Goal: Transaction & Acquisition: Purchase product/service

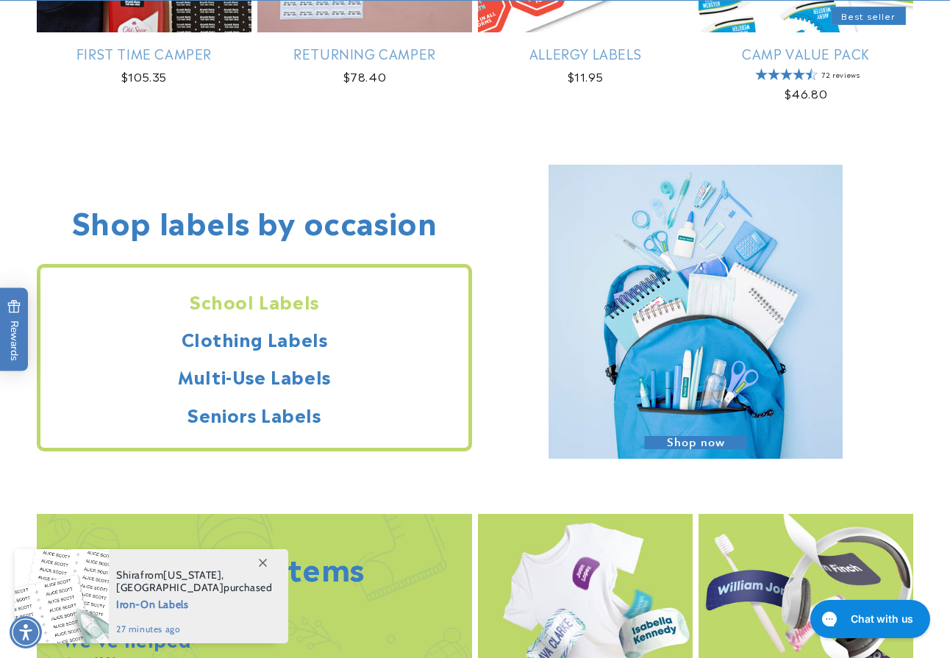
scroll to position [1078, 0]
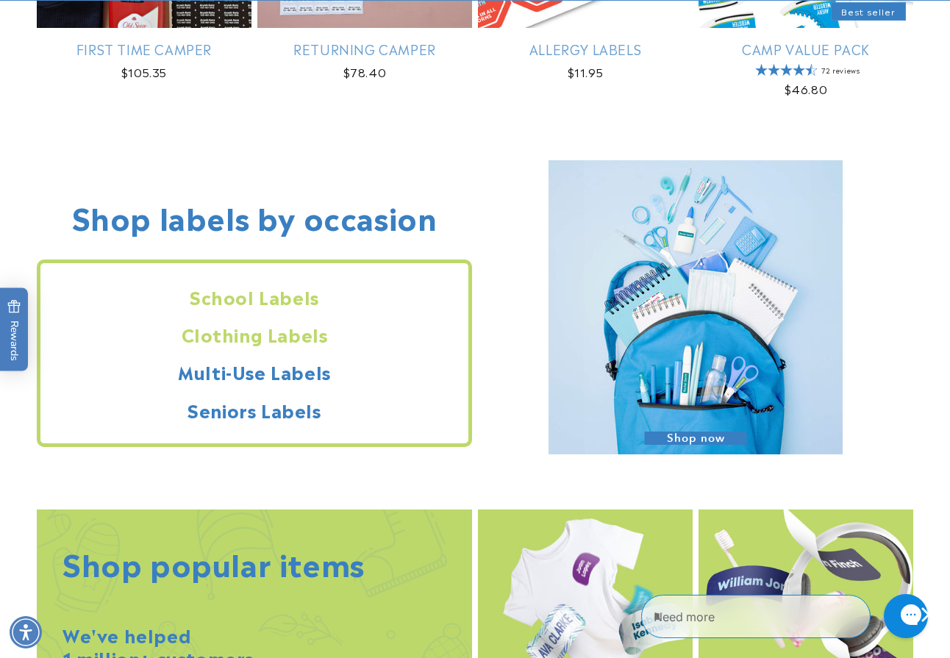
click at [307, 339] on h2 "Clothing Labels" at bounding box center [254, 334] width 428 height 23
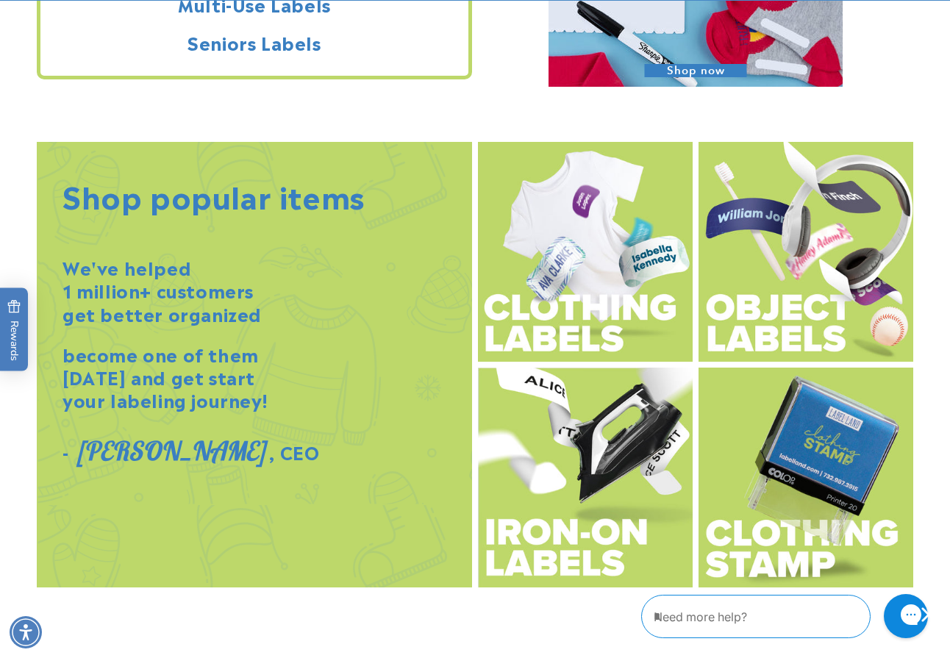
scroll to position [1455, 0]
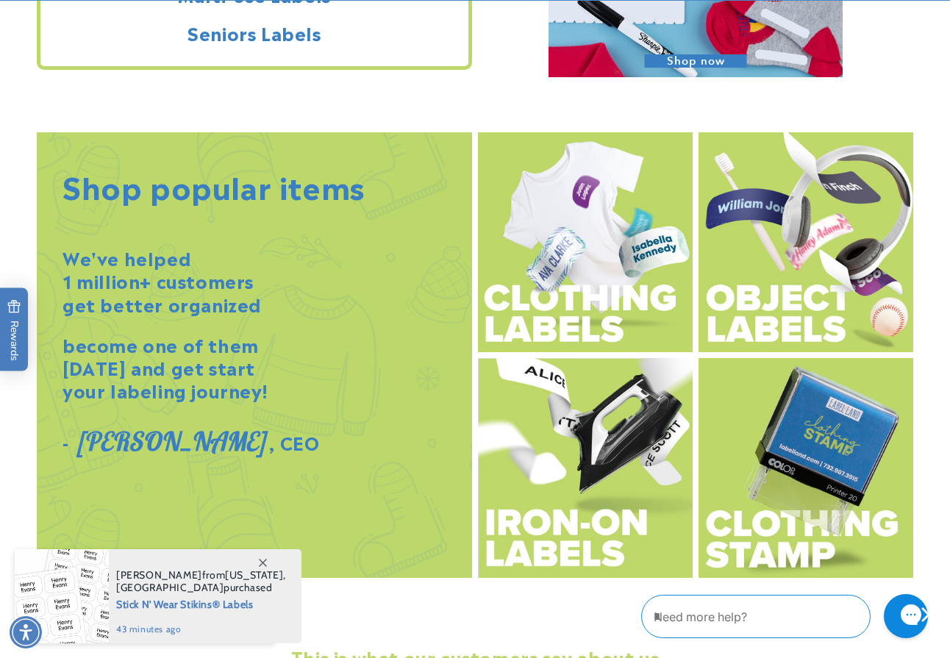
click at [562, 543] on img at bounding box center [585, 468] width 215 height 220
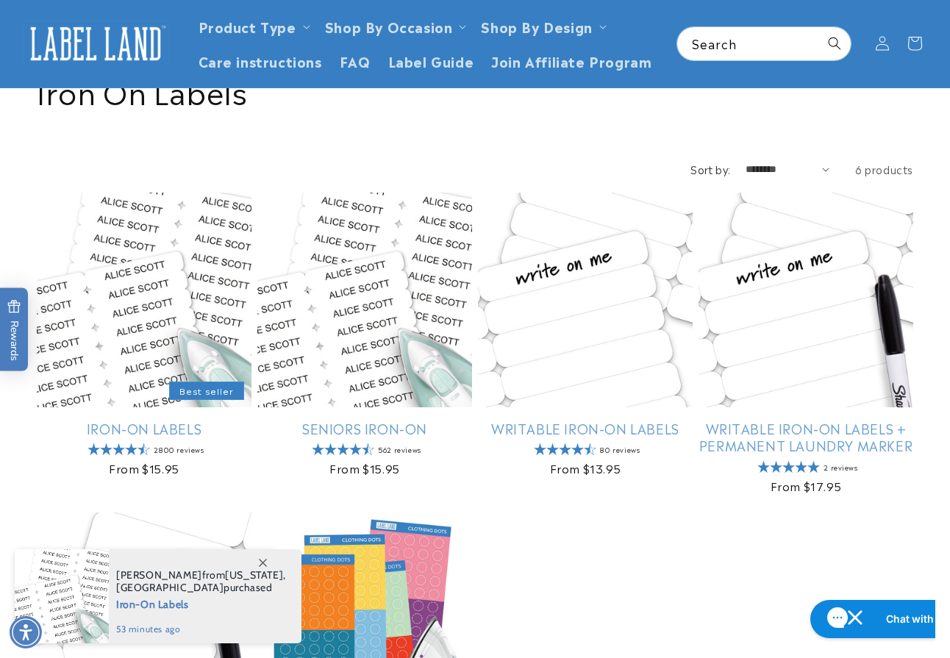
scroll to position [63, 0]
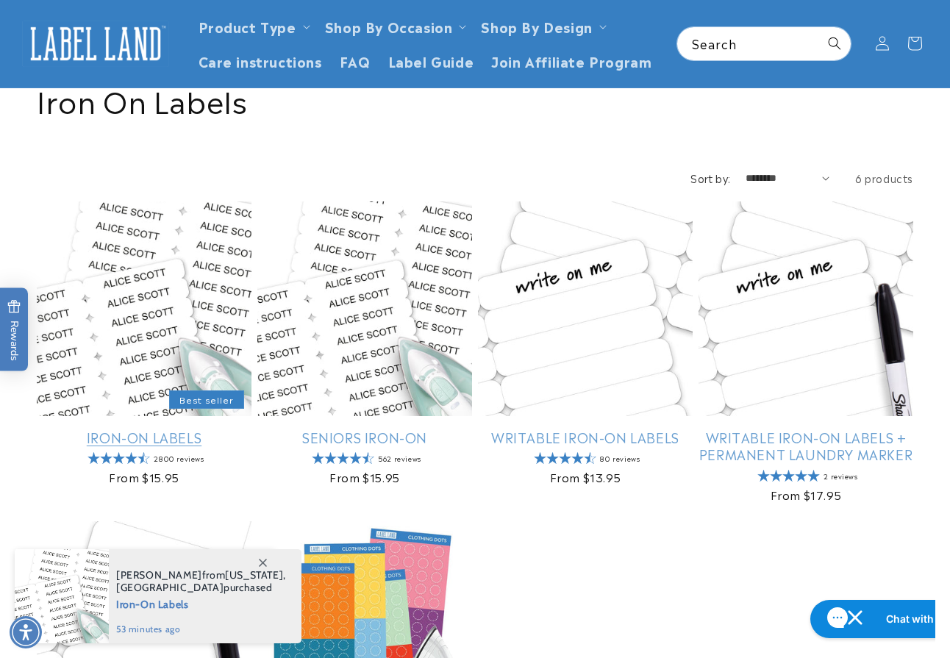
click at [175, 440] on link "Iron-On Labels" at bounding box center [144, 437] width 215 height 17
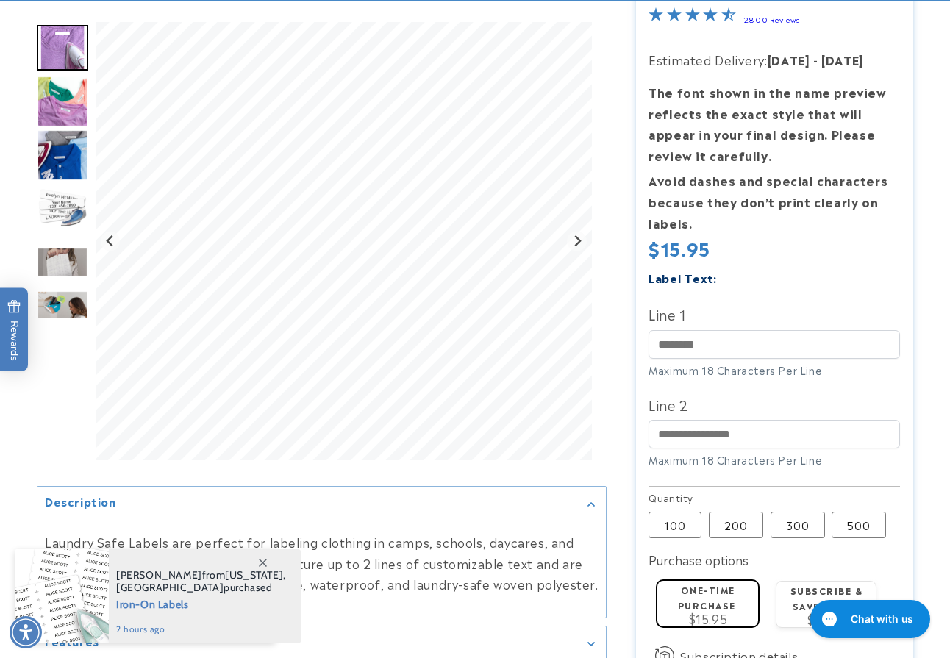
scroll to position [200, 0]
click at [684, 514] on label "100 Variant sold out or unavailable" at bounding box center [675, 524] width 53 height 26
click at [729, 517] on label "200 Variant sold out or unavailable" at bounding box center [736, 524] width 54 height 26
click at [673, 521] on label "100 Variant sold out or unavailable" at bounding box center [675, 524] width 53 height 26
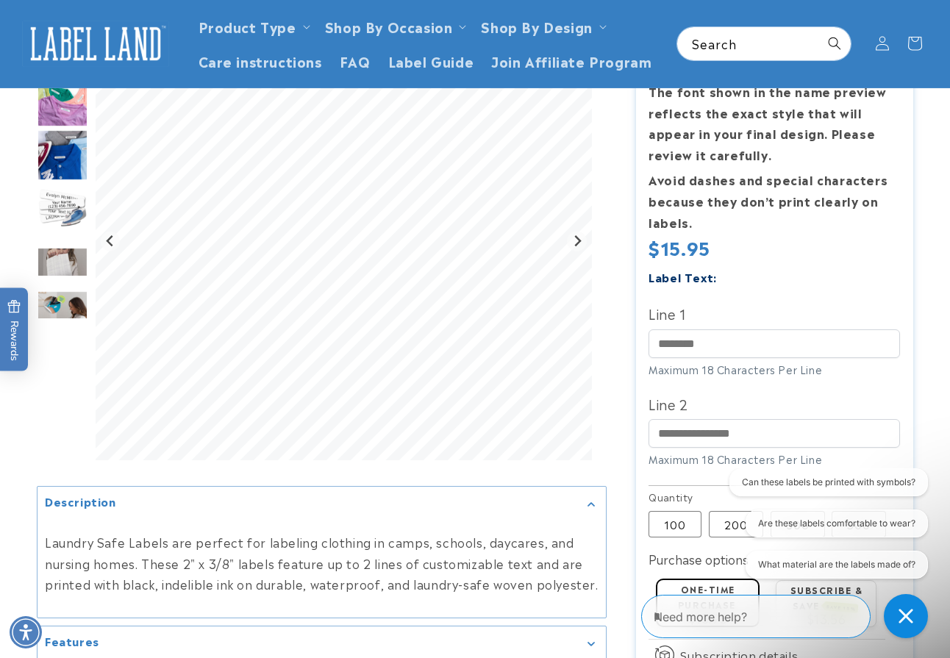
scroll to position [199, 0]
click at [707, 617] on textarea "Type your message here" at bounding box center [743, 617] width 178 height 18
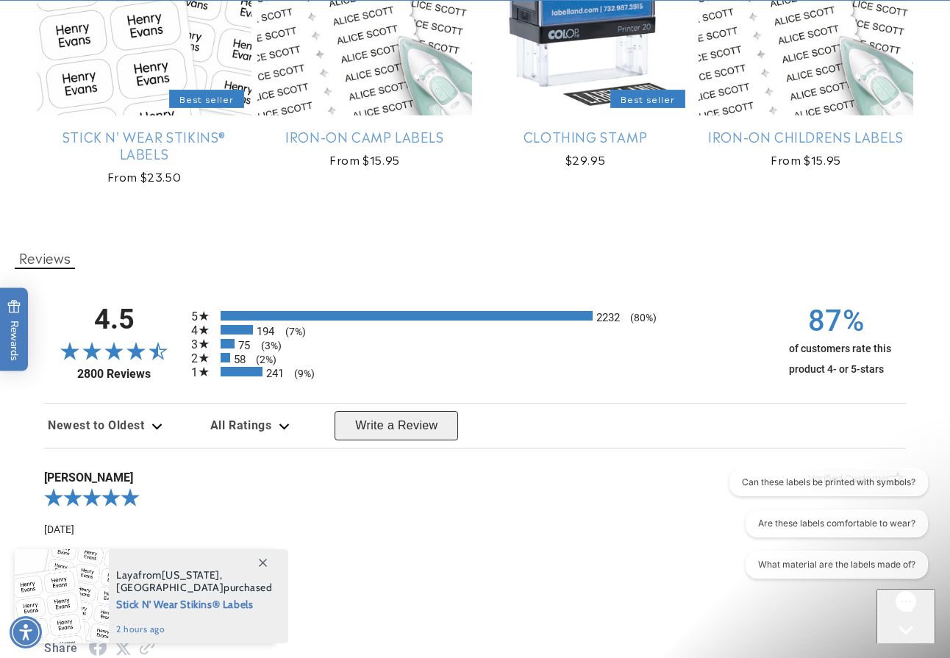
scroll to position [1232, 0]
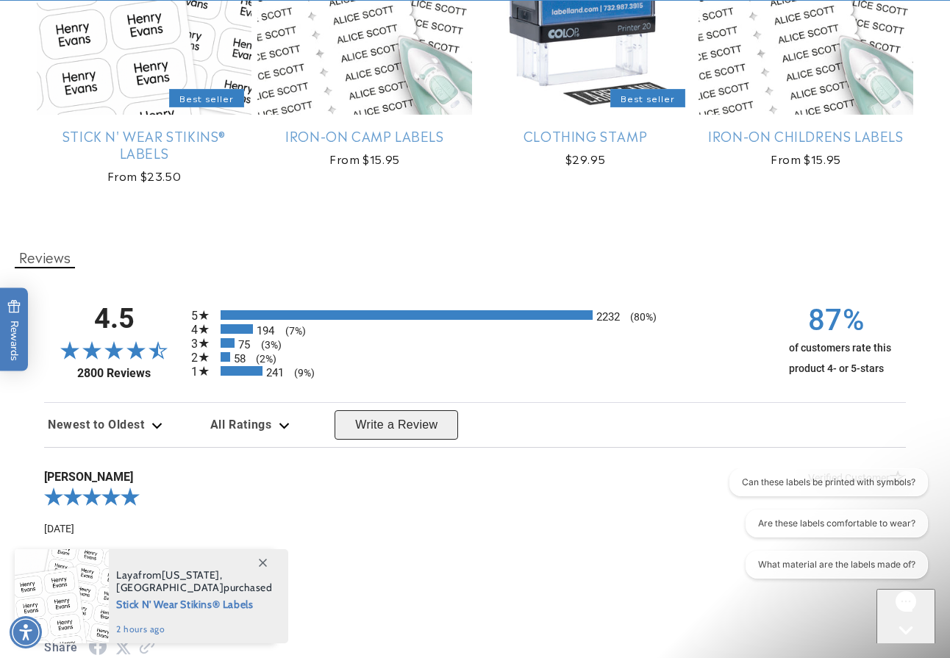
type input "**********"
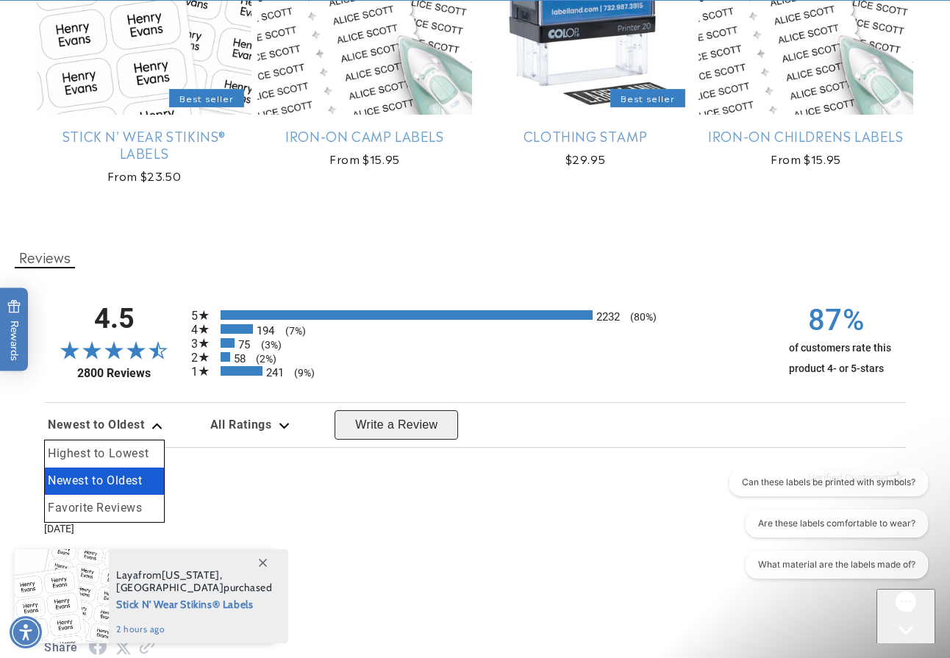
click at [153, 429] on icon "Review sort options. Currently selected: Newest to Oldest. Dropdown expanded. A…" at bounding box center [156, 426] width 11 height 7
click at [232, 432] on span "All Ratings" at bounding box center [241, 425] width 62 height 14
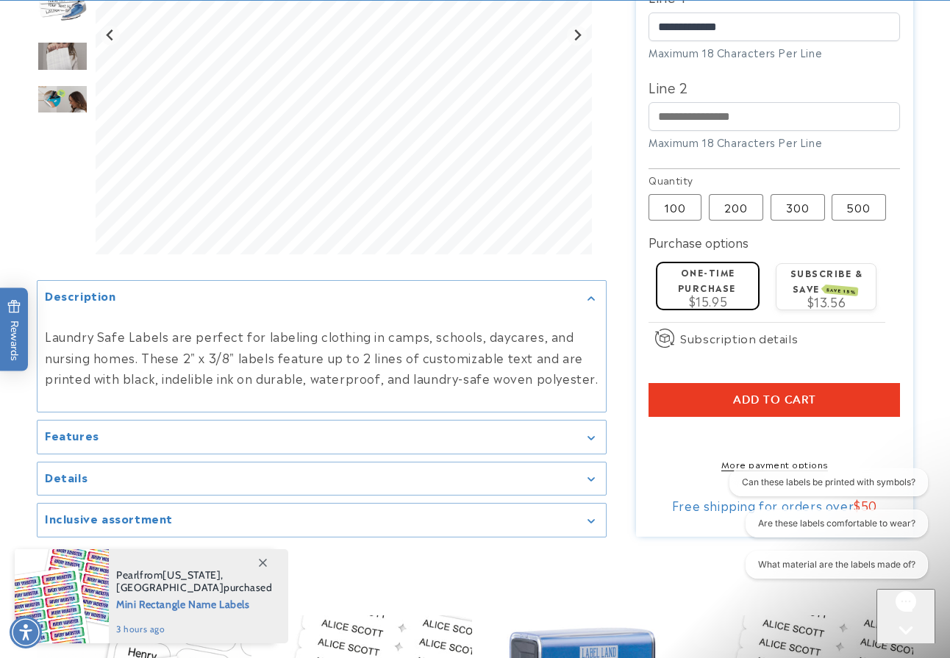
scroll to position [518, 0]
click at [568, 442] on div "Features" at bounding box center [322, 436] width 554 height 11
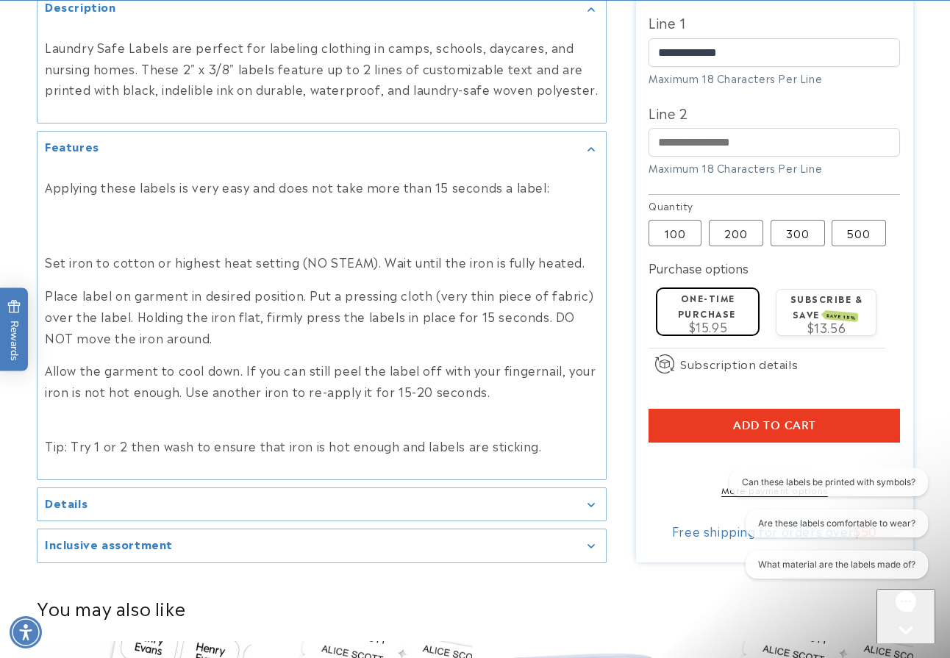
scroll to position [630, 0]
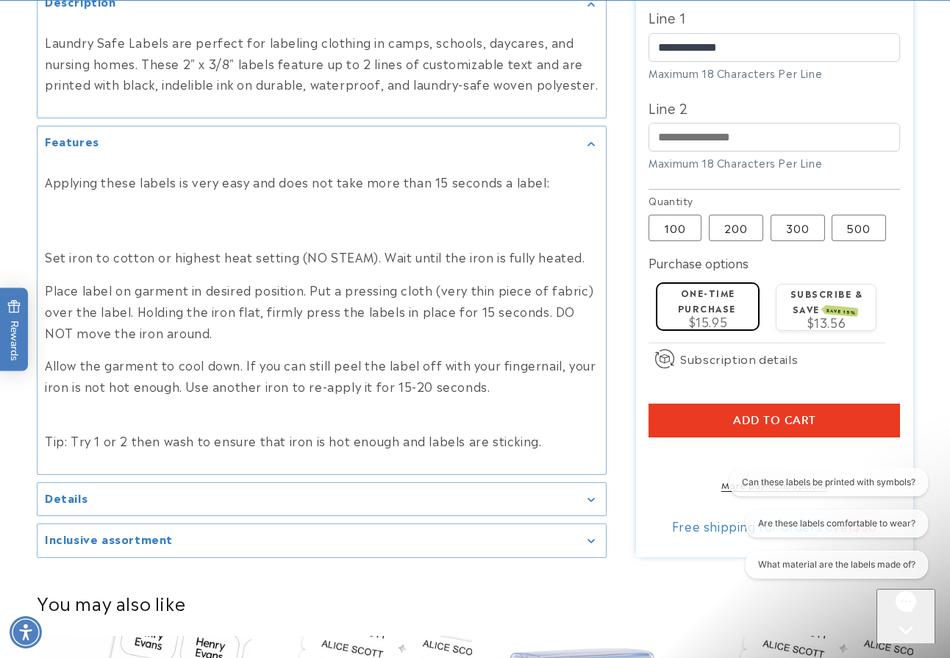
click at [567, 494] on div "Details" at bounding box center [322, 499] width 554 height 11
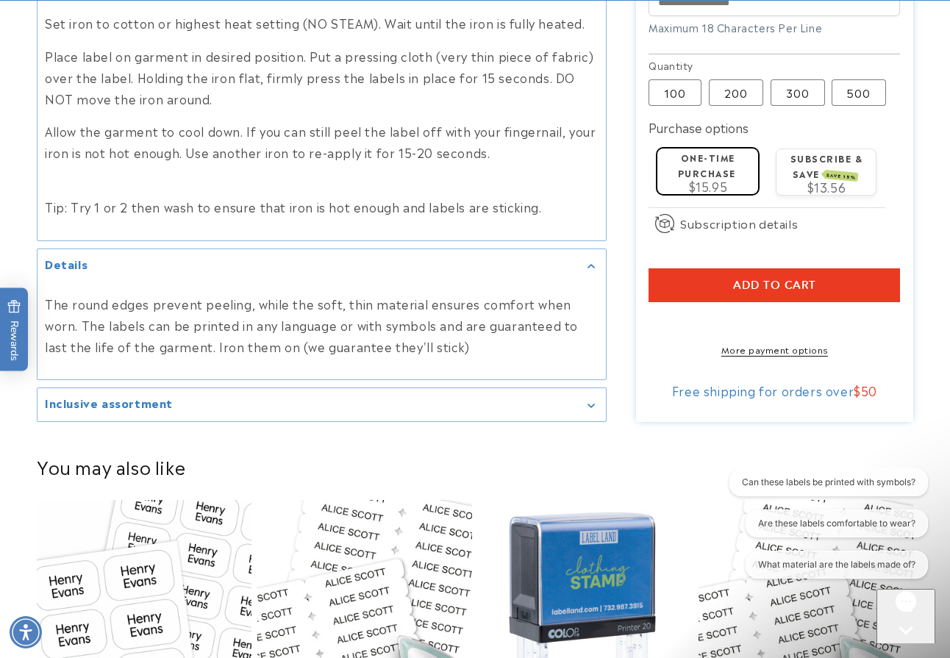
scroll to position [865, 0]
click at [585, 399] on div "Inclusive assortment" at bounding box center [322, 404] width 554 height 11
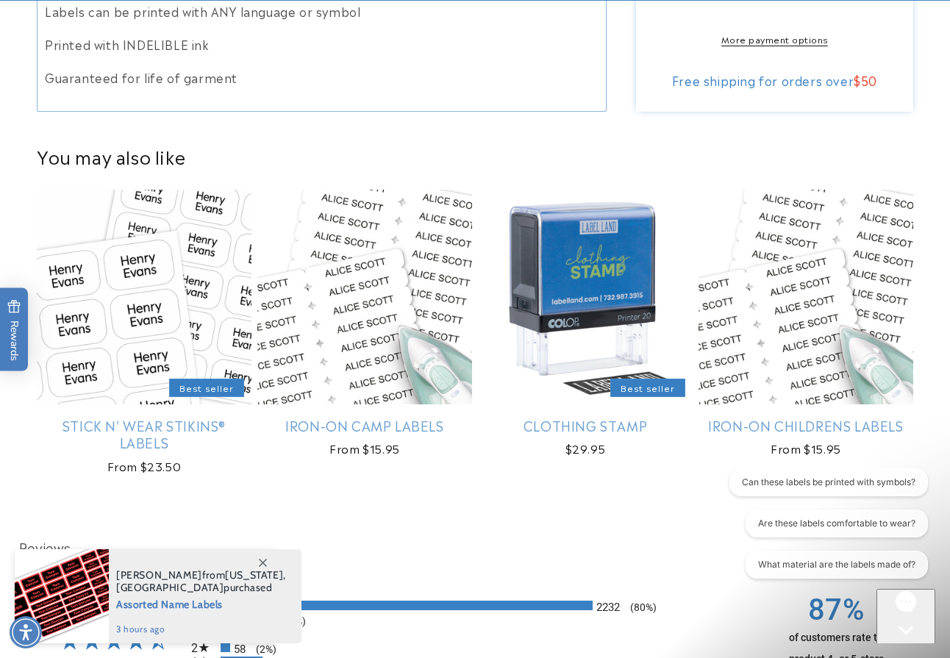
scroll to position [1528, 0]
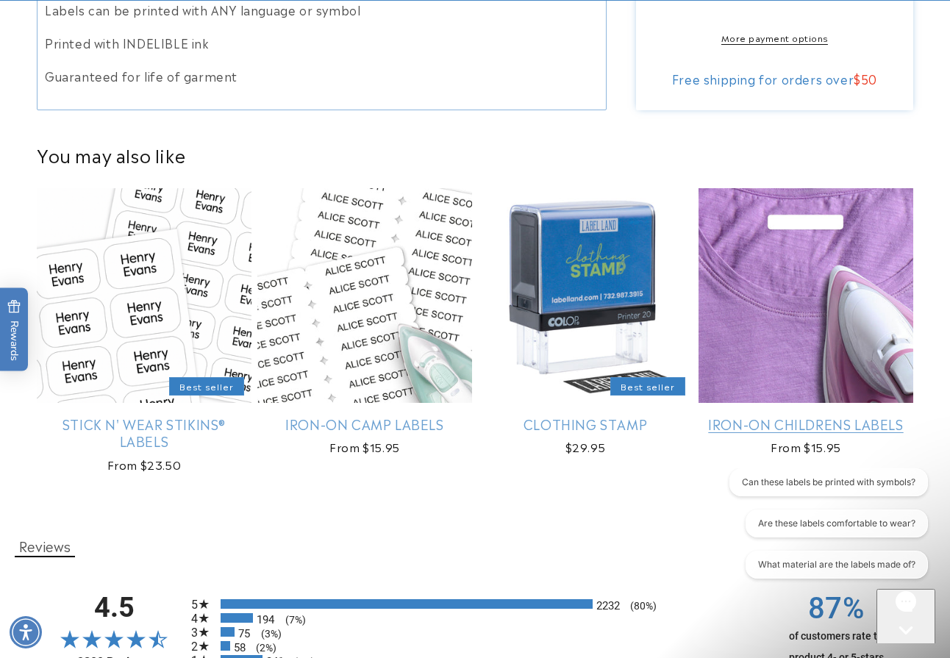
click at [766, 418] on link "Iron-On Childrens Labels" at bounding box center [806, 423] width 215 height 17
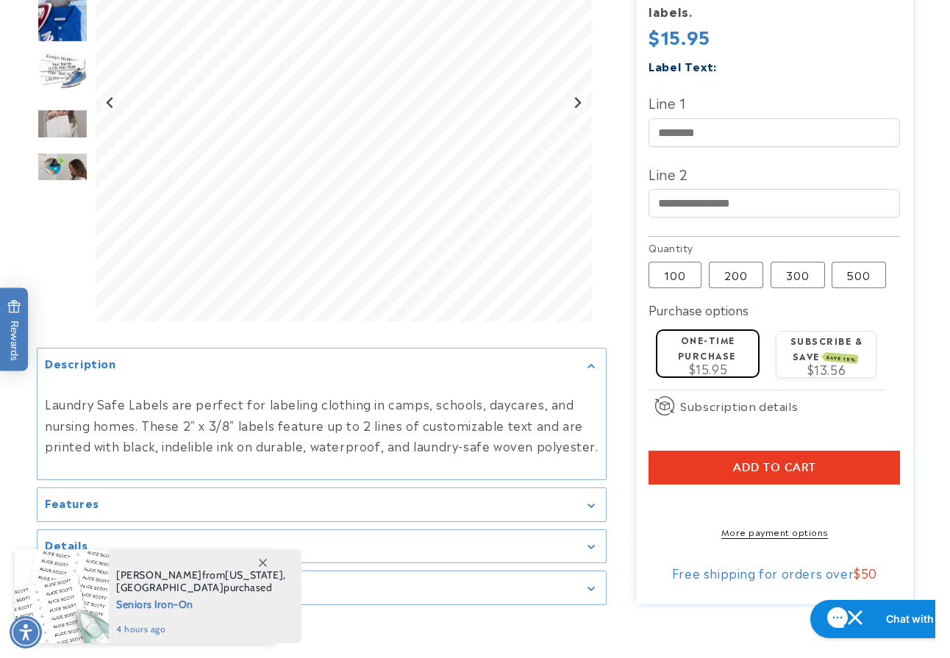
scroll to position [444, 0]
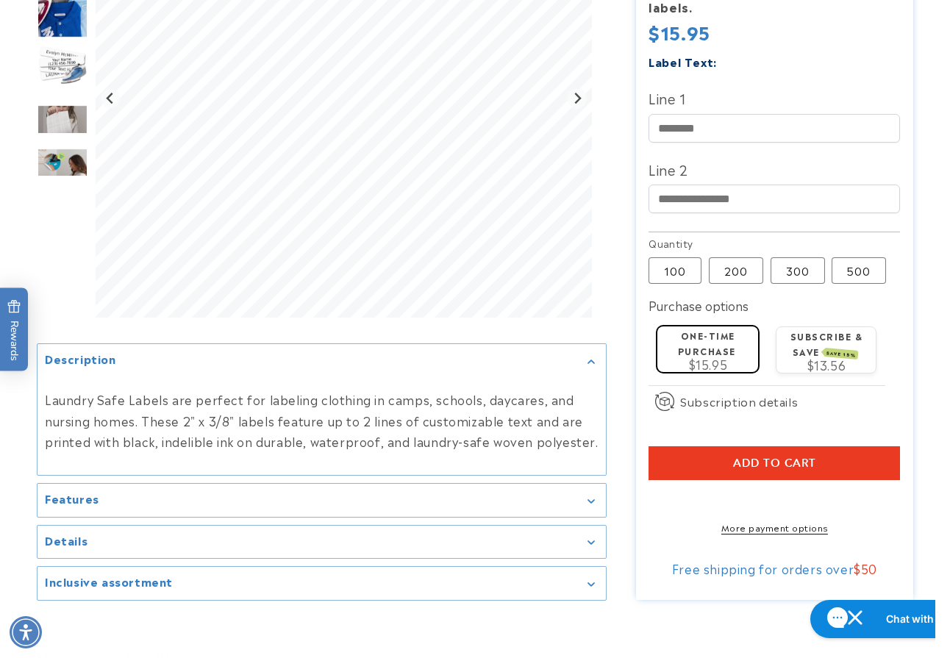
click at [736, 358] on div "$15.95" at bounding box center [708, 364] width 90 height 12
